Goal: Information Seeking & Learning: Learn about a topic

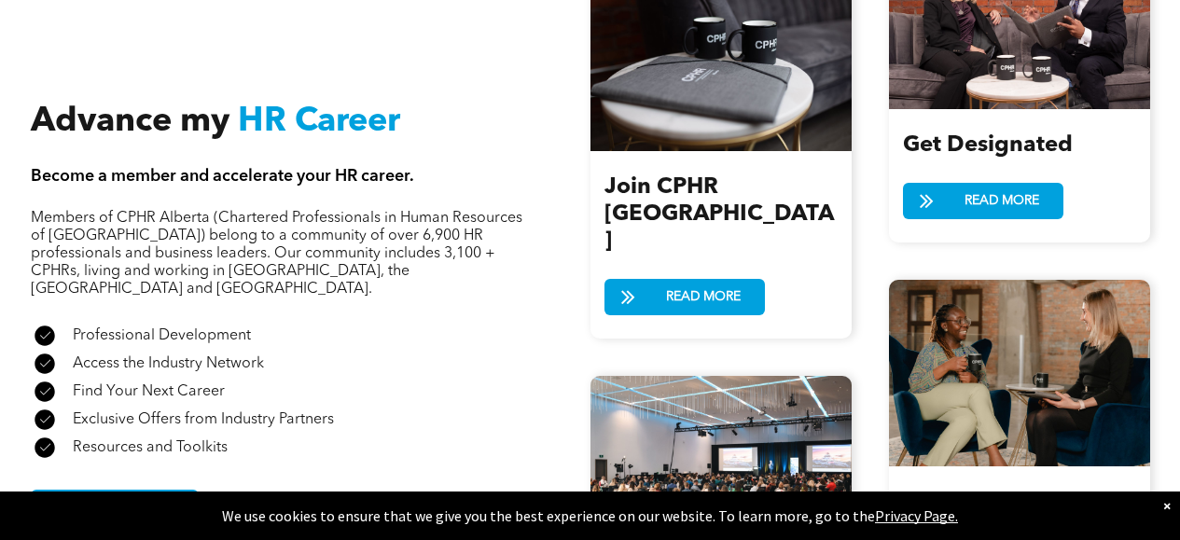
scroll to position [2145, 0]
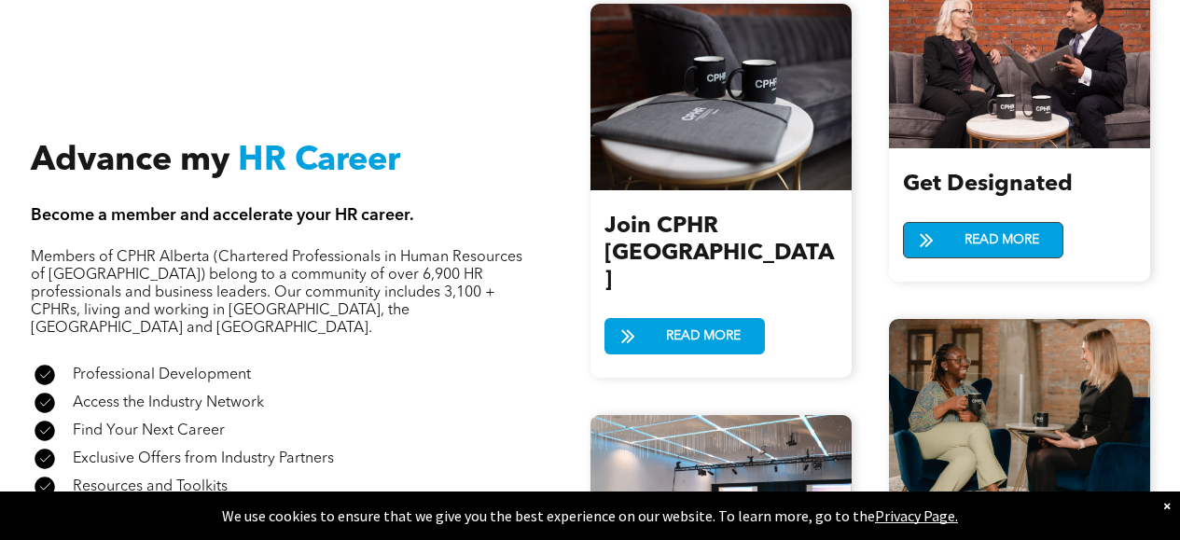
click at [960, 228] on span "READ MORE" at bounding box center [1002, 240] width 88 height 35
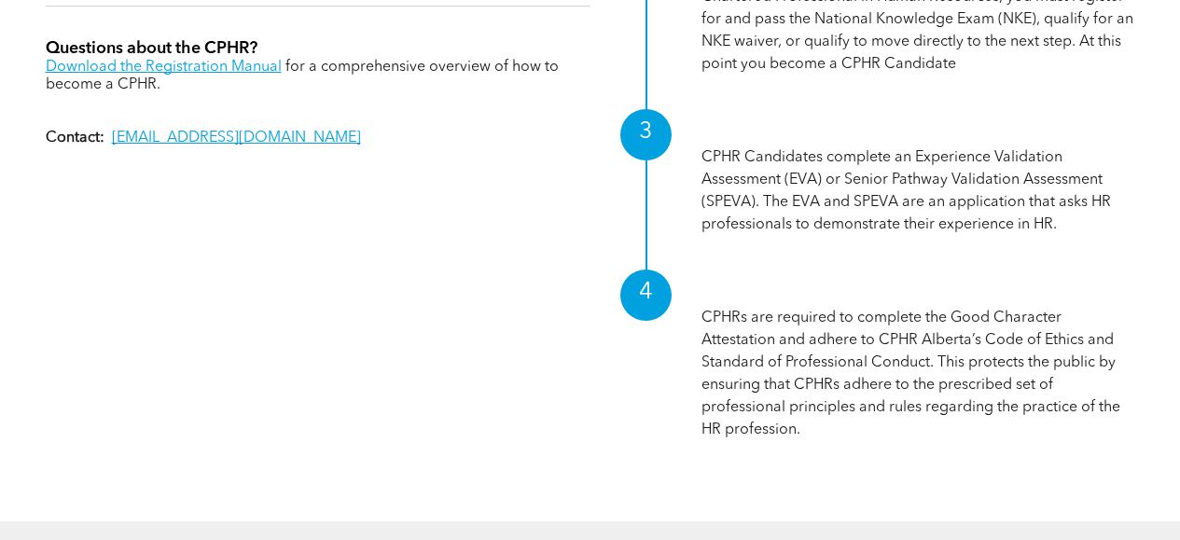
scroll to position [2052, 0]
